Goal: Information Seeking & Learning: Understand process/instructions

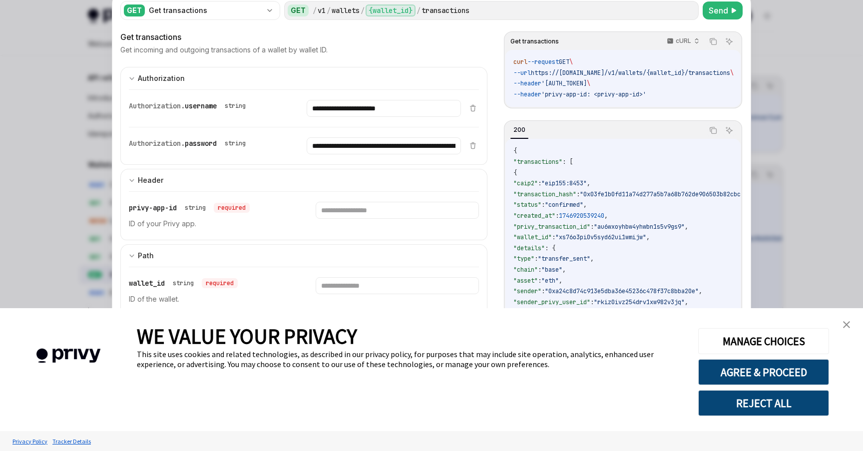
scroll to position [35, 0]
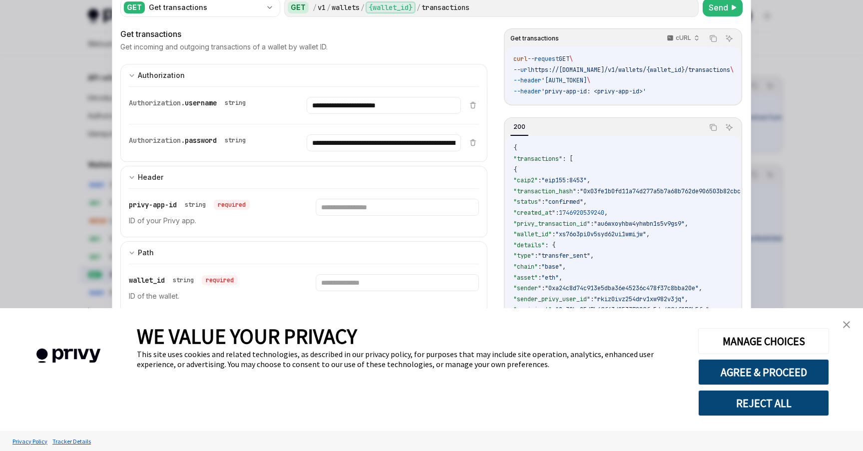
click at [89, 141] on div at bounding box center [431, 225] width 863 height 451
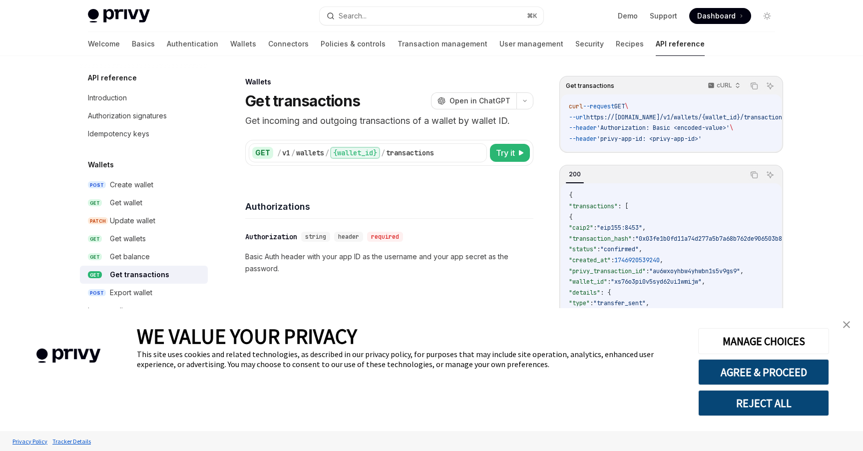
click at [847, 323] on img "close banner" at bounding box center [846, 324] width 7 height 7
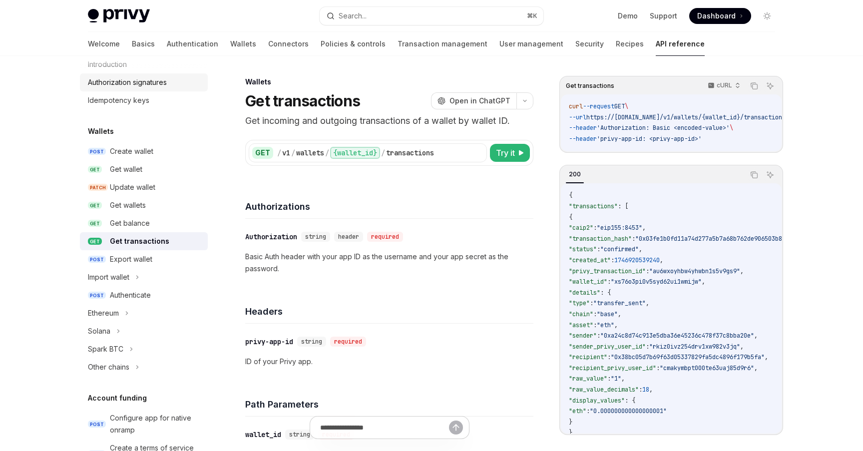
scroll to position [43, 0]
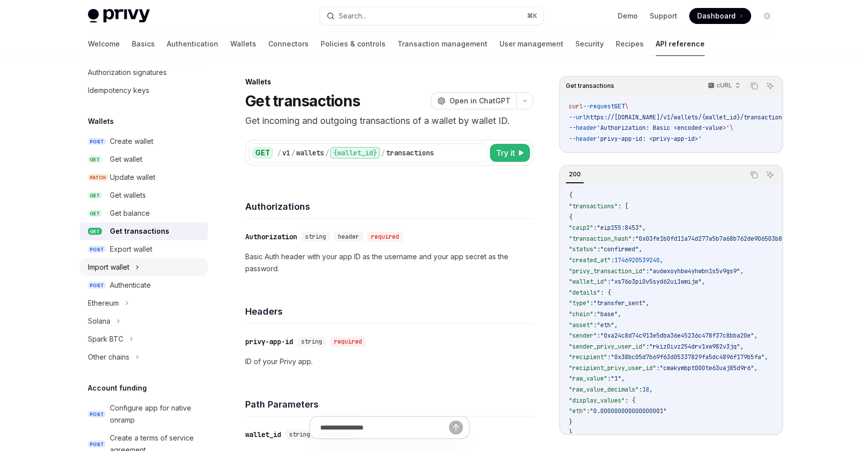
click at [136, 272] on icon at bounding box center [137, 267] width 4 height 12
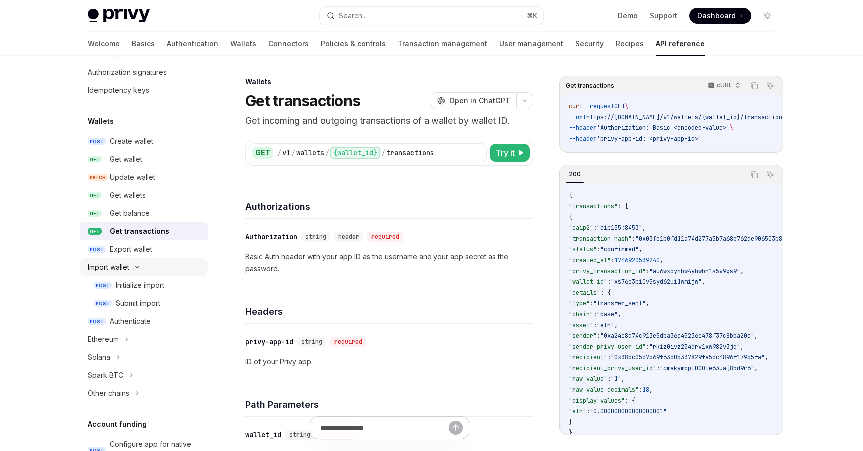
type textarea "*"
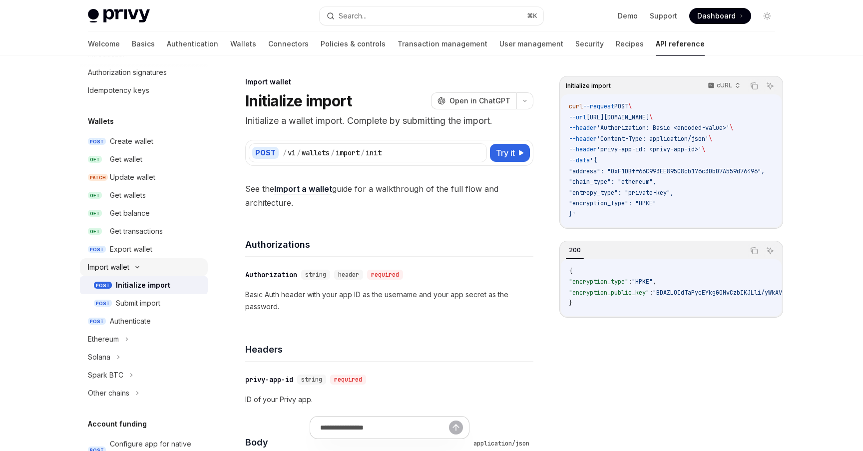
click at [135, 268] on icon at bounding box center [137, 267] width 12 height 4
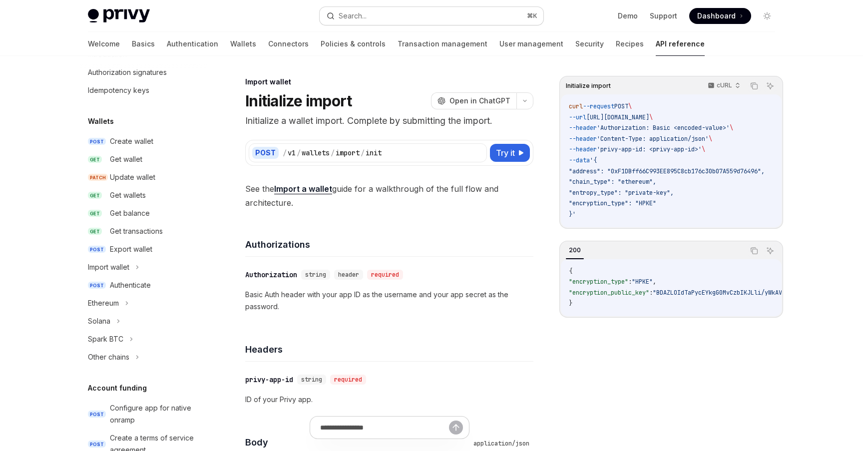
click at [388, 14] on button "Search... ⌘ K" at bounding box center [432, 16] width 224 height 18
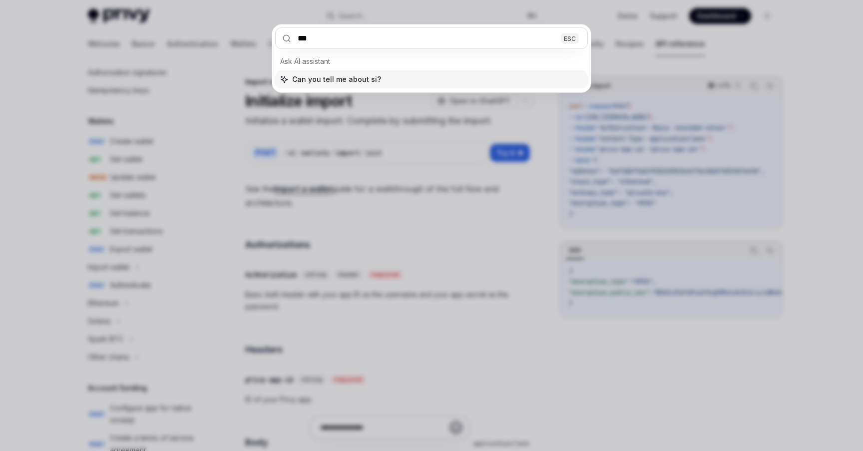
type input "****"
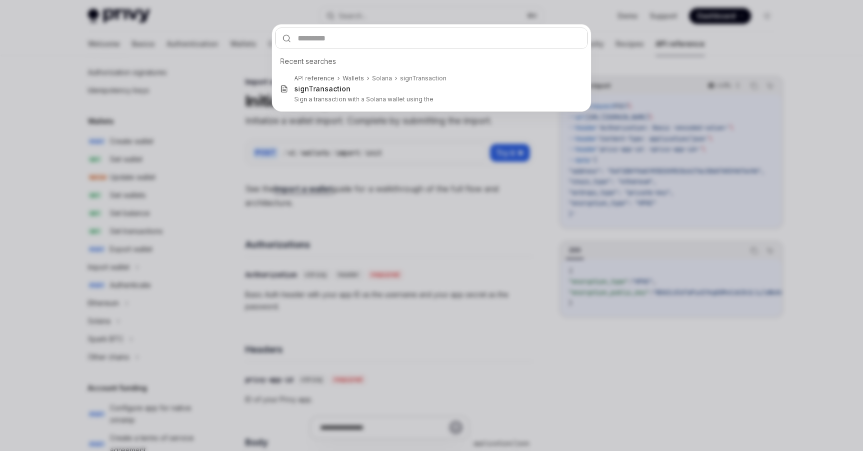
type textarea "*"
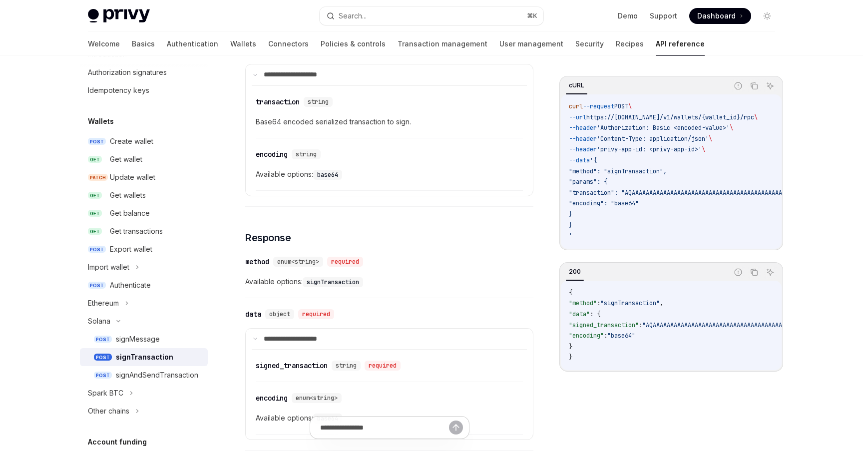
scroll to position [479, 0]
